Goal: Book appointment/travel/reservation

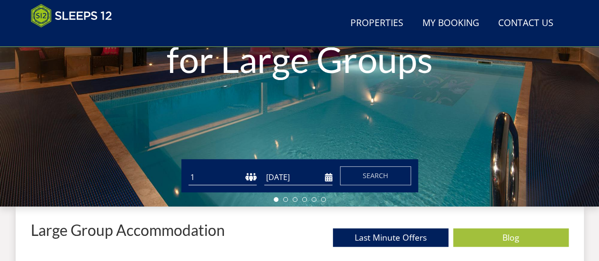
scroll to position [194, 0]
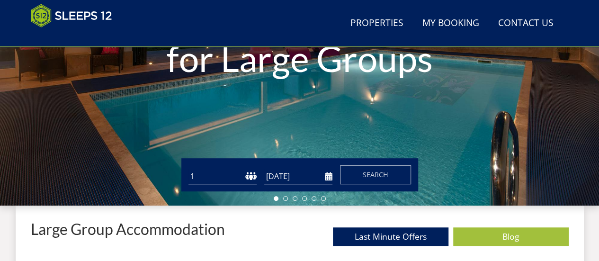
click at [240, 179] on select "1 2 3 4 5 6 7 8 9 10 11 12 13 14 15 16 17 18 19 20 21 22 23 24 25 26 27 28 29 3…" at bounding box center [222, 177] width 68 height 16
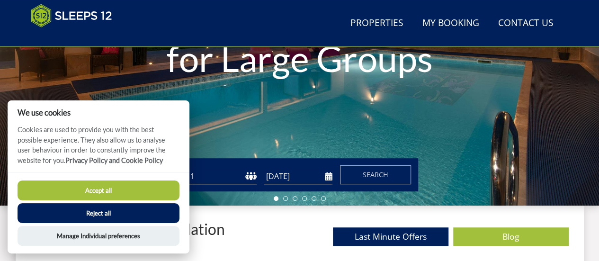
click at [156, 197] on button "Accept all" at bounding box center [99, 190] width 162 height 20
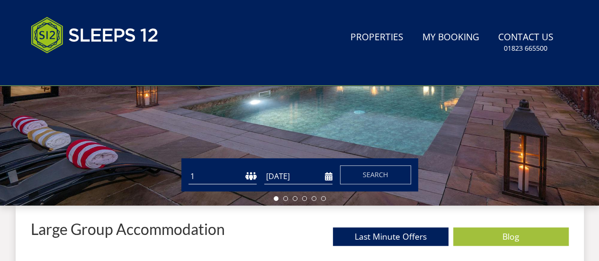
click at [203, 177] on select "1 2 3 4 5 6 7 8 9 10 11 12 13 14 15 16 17 18 19 20 21 22 23 24 25 26 27 28 29 3…" at bounding box center [222, 177] width 68 height 16
select select "11"
click at [188, 169] on select "1 2 3 4 5 6 7 8 9 10 11 12 13 14 15 16 17 18 19 20 21 22 23 24 25 26 27 28 29 3…" at bounding box center [222, 177] width 68 height 16
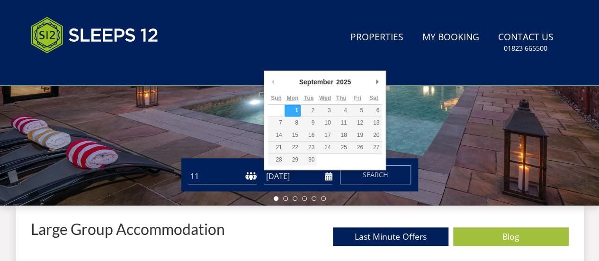
click at [297, 178] on input "[DATE]" at bounding box center [298, 177] width 68 height 16
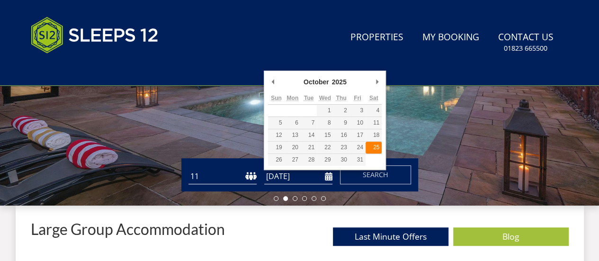
type input "[DATE]"
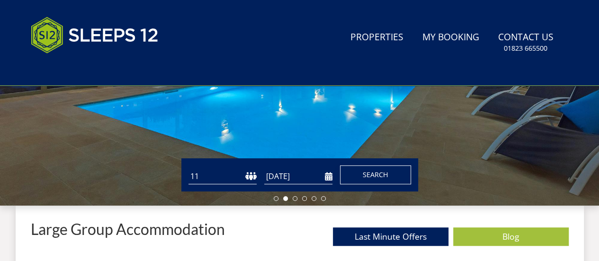
click at [366, 176] on span "Search" at bounding box center [376, 174] width 26 height 9
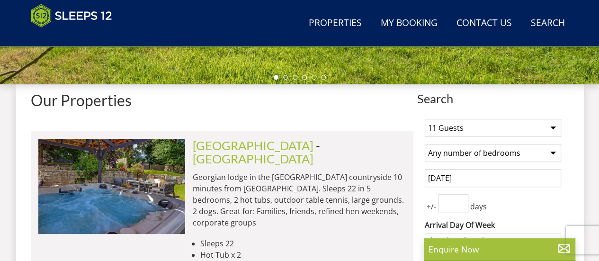
scroll to position [317, 0]
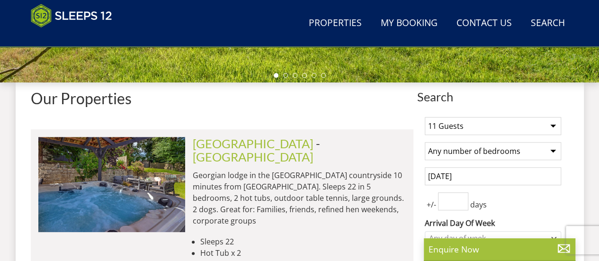
click at [464, 157] on select "Any number of bedrooms 3 Bedrooms 4 Bedrooms 5 Bedrooms 6 Bedrooms 7 Bedrooms 8…" at bounding box center [493, 151] width 136 height 18
select select "6"
click at [425, 142] on select "Any number of bedrooms 3 Bedrooms 4 Bedrooms 5 Bedrooms 6 Bedrooms 7 Bedrooms 8…" at bounding box center [493, 151] width 136 height 18
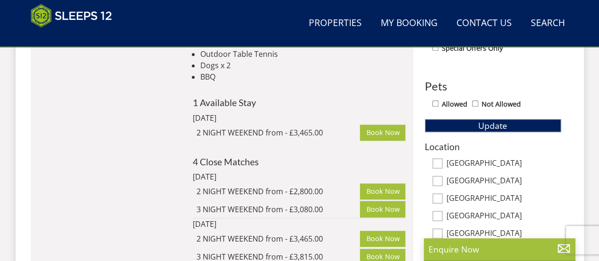
scroll to position [528, 0]
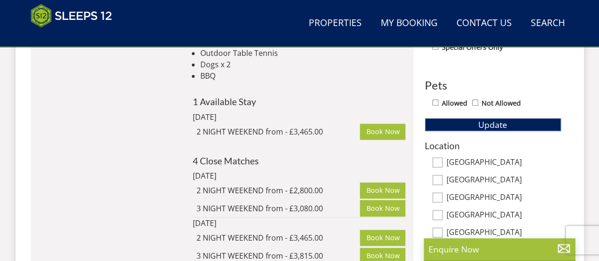
click at [440, 175] on input "[GEOGRAPHIC_DATA]" at bounding box center [437, 180] width 10 height 10
checkbox input "true"
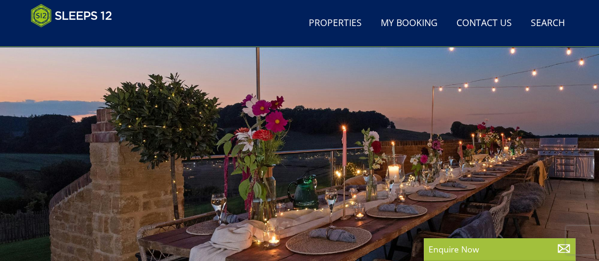
scroll to position [0, 0]
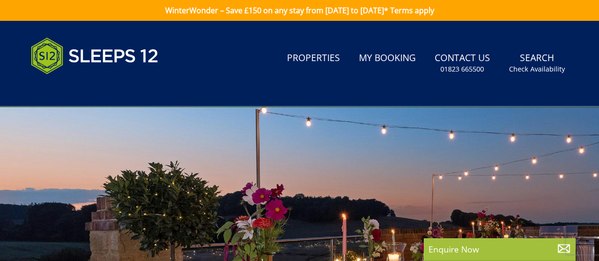
select select "11"
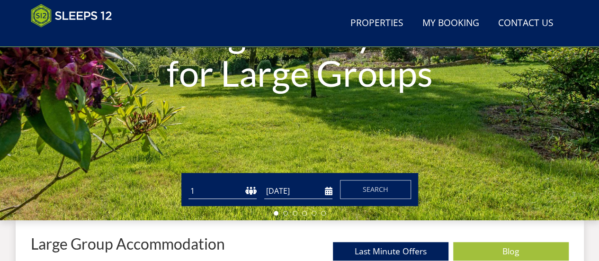
scroll to position [182, 0]
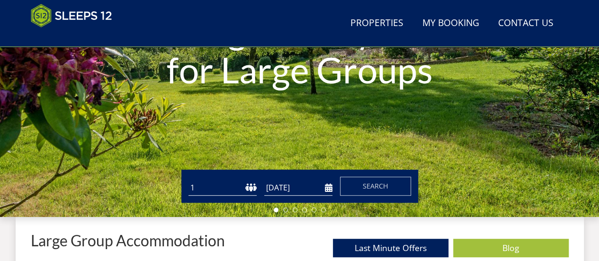
click at [245, 187] on select "1 2 3 4 5 6 7 8 9 10 11 12 13 14 15 16 17 18 19 20 21 22 23 24 25 26 27 28 29 3…" at bounding box center [222, 188] width 68 height 16
select select "11"
click at [188, 180] on select "1 2 3 4 5 6 7 8 9 10 11 12 13 14 15 16 17 18 19 20 21 22 23 24 25 26 27 28 29 3…" at bounding box center [222, 188] width 68 height 16
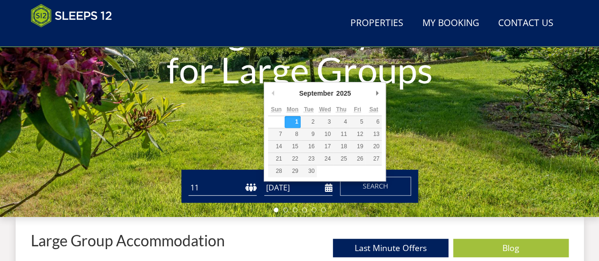
click at [283, 185] on input "[DATE]" at bounding box center [298, 188] width 68 height 16
type input "[DATE]"
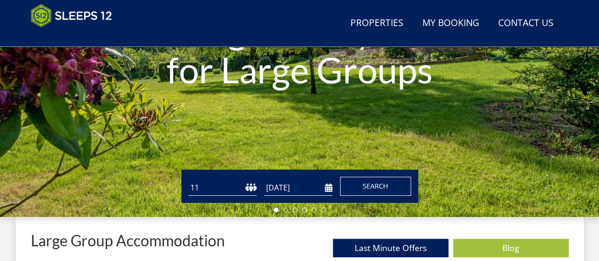
click at [363, 185] on span "Search" at bounding box center [376, 185] width 26 height 9
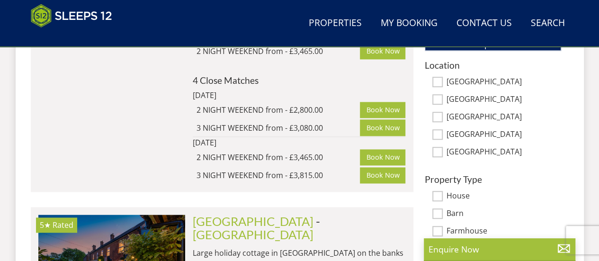
scroll to position [609, 0]
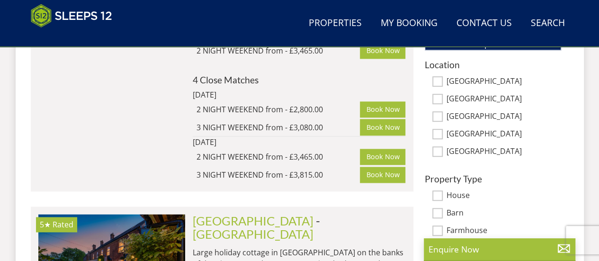
click at [440, 98] on input "[GEOGRAPHIC_DATA]" at bounding box center [437, 99] width 10 height 10
checkbox input "true"
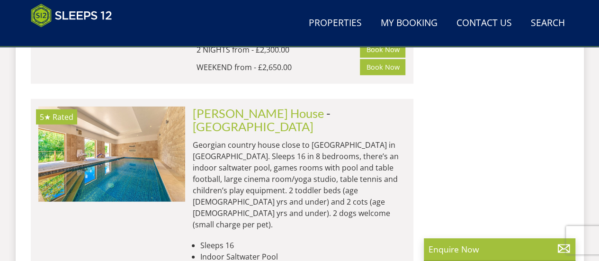
scroll to position [1214, 0]
